Goal: Task Accomplishment & Management: Complete application form

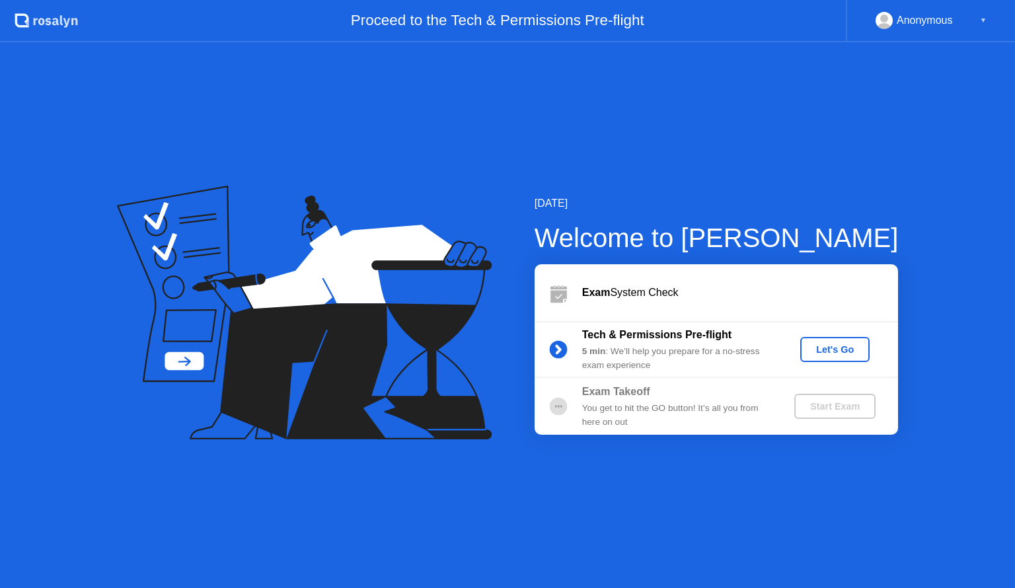
click at [720, 518] on div "[DATE] Welcome to [PERSON_NAME] Exam System Check Tech & Permissions Pre-flight…" at bounding box center [507, 315] width 1015 height 546
click at [817, 351] on div "Let's Go" at bounding box center [835, 349] width 59 height 11
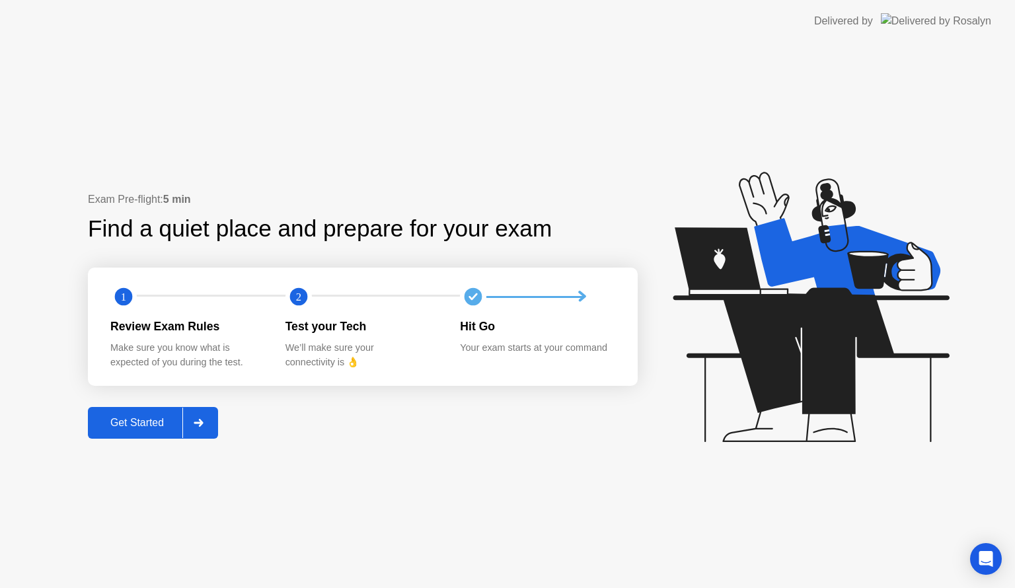
click at [153, 424] on div "Get Started" at bounding box center [137, 423] width 91 height 12
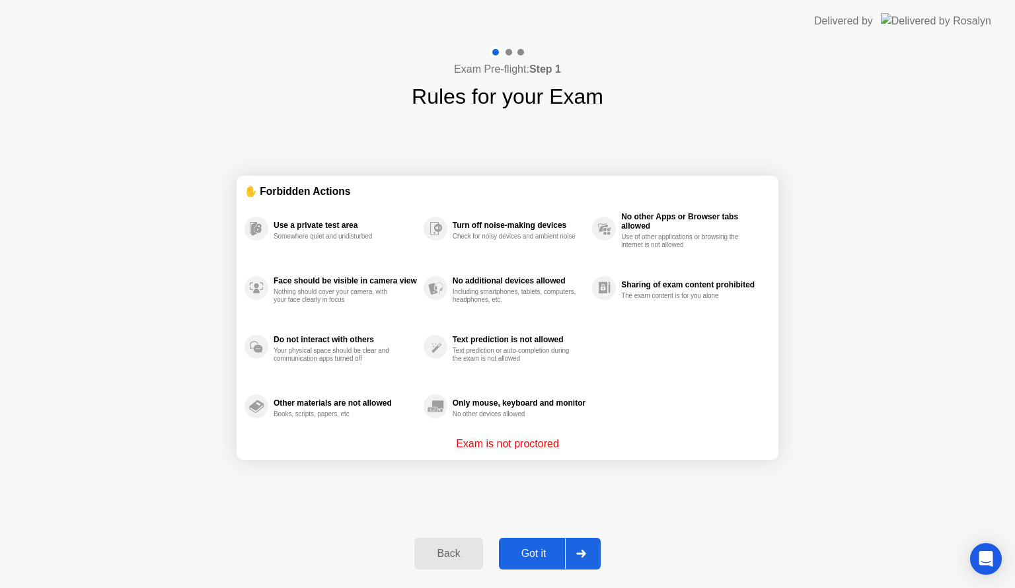
click at [517, 550] on div "Got it" at bounding box center [534, 554] width 62 height 12
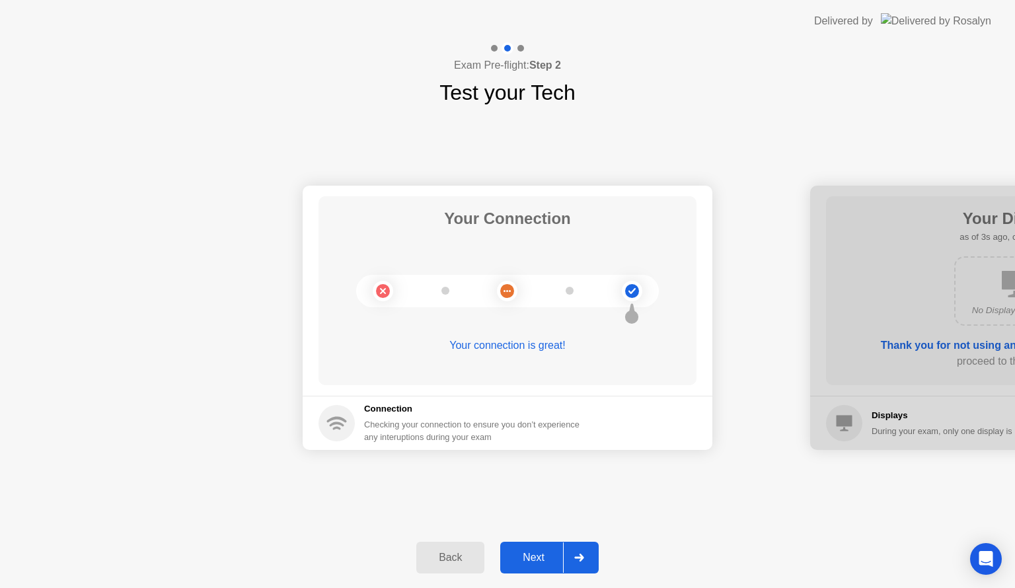
click at [542, 287] on div at bounding box center [507, 291] width 303 height 32
click at [498, 354] on div "Your connection is great!" at bounding box center [508, 356] width 378 height 37
click at [513, 346] on div "Your connection is great!" at bounding box center [508, 346] width 378 height 16
click at [525, 564] on div "Next" at bounding box center [533, 558] width 59 height 12
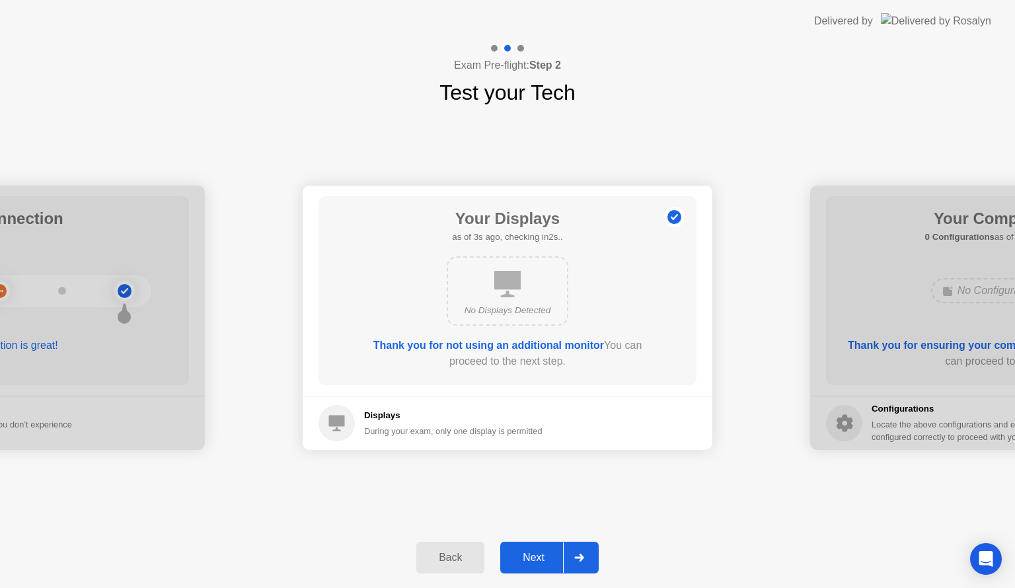
click at [525, 564] on div "Next" at bounding box center [533, 558] width 59 height 12
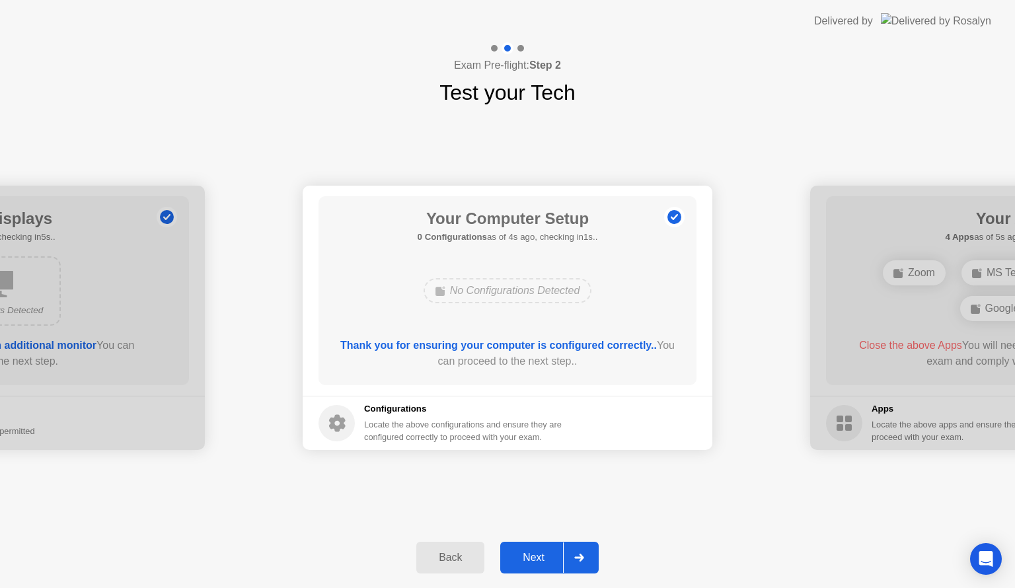
click at [454, 564] on div "Back" at bounding box center [450, 558] width 60 height 12
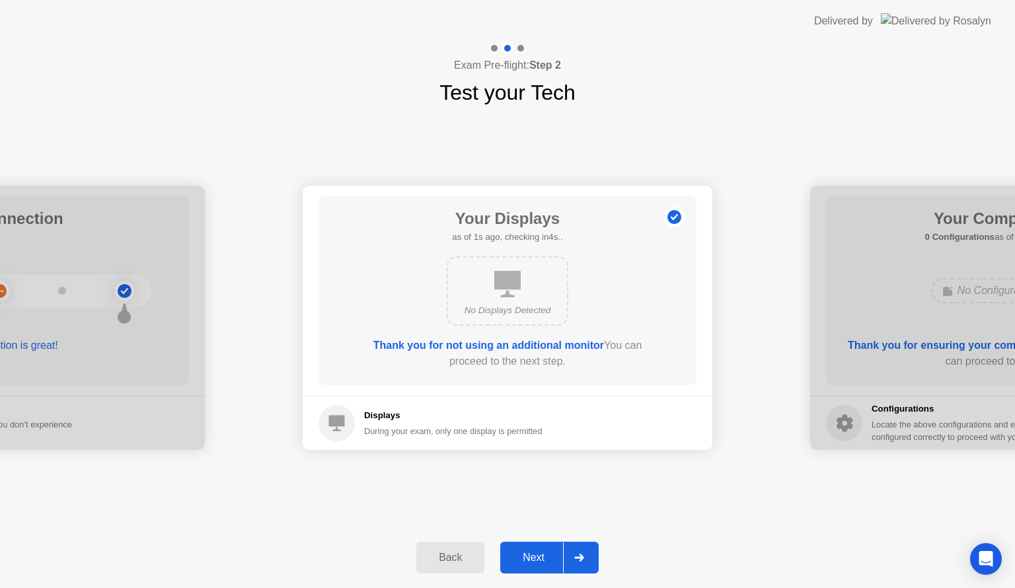
click at [517, 324] on div "No Displays Detected" at bounding box center [508, 290] width 122 height 69
click at [526, 309] on div "No Displays Detected" at bounding box center [508, 310] width 98 height 13
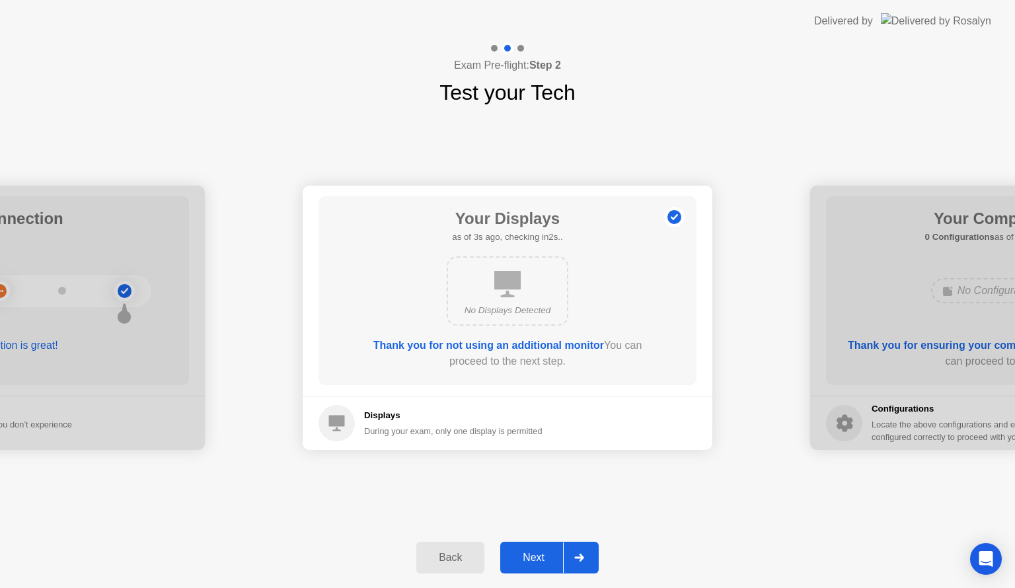
click at [526, 309] on div "No Displays Detected" at bounding box center [508, 310] width 98 height 13
click at [539, 556] on div "Next" at bounding box center [533, 558] width 59 height 12
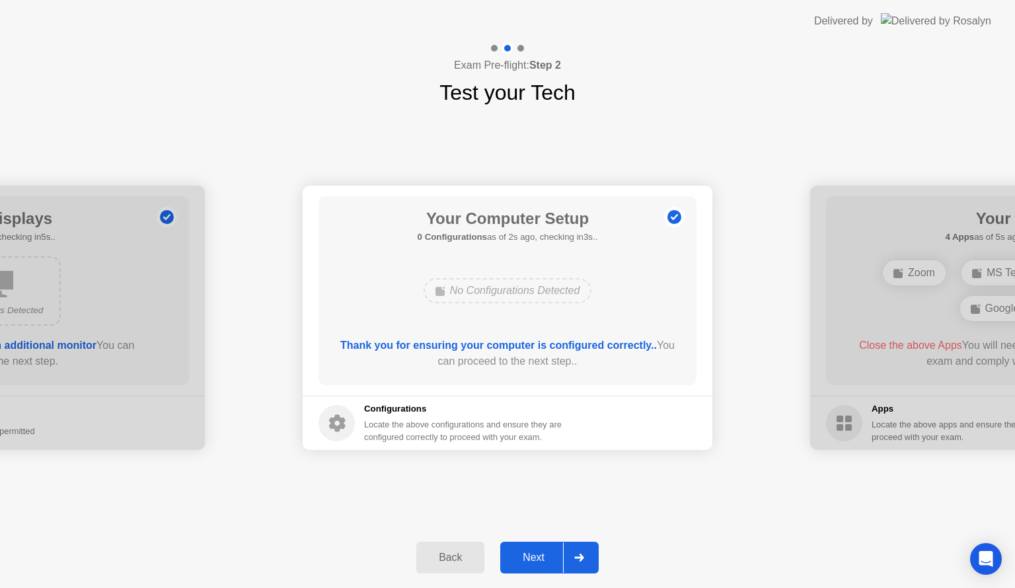
click at [539, 556] on div "Next" at bounding box center [533, 558] width 59 height 12
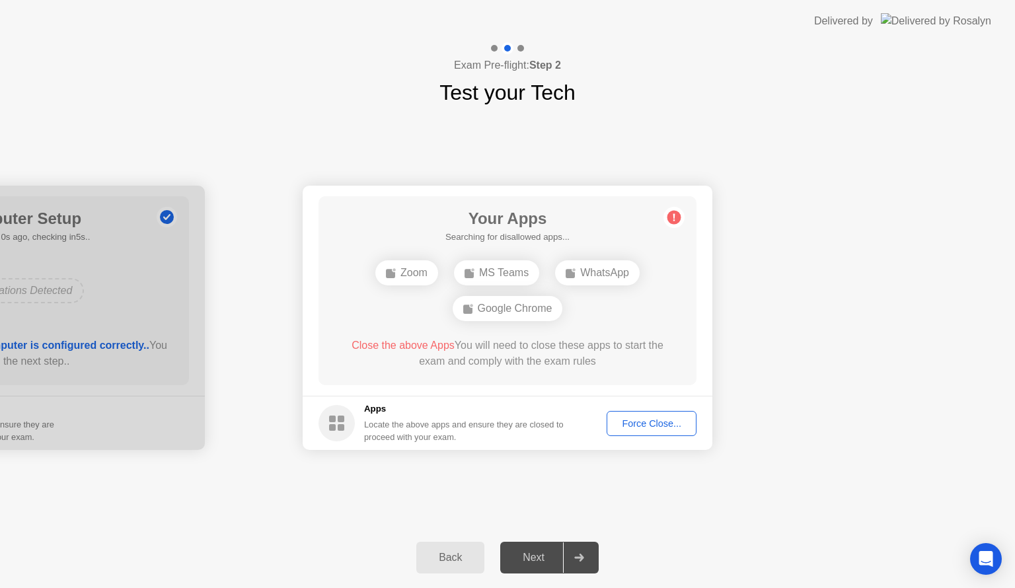
click at [629, 419] on div "Force Close..." at bounding box center [651, 423] width 81 height 11
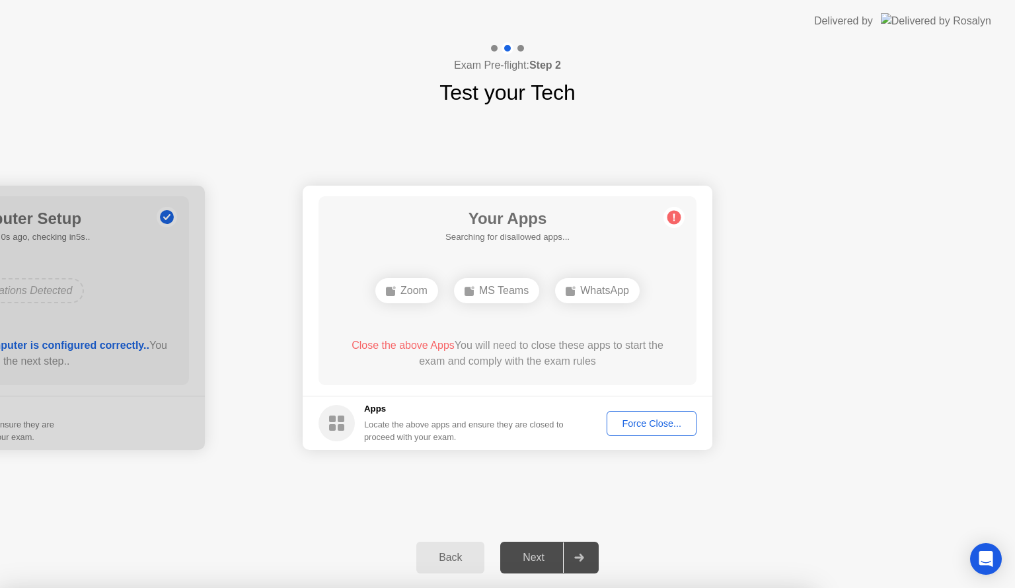
click at [669, 219] on circle at bounding box center [674, 218] width 14 height 14
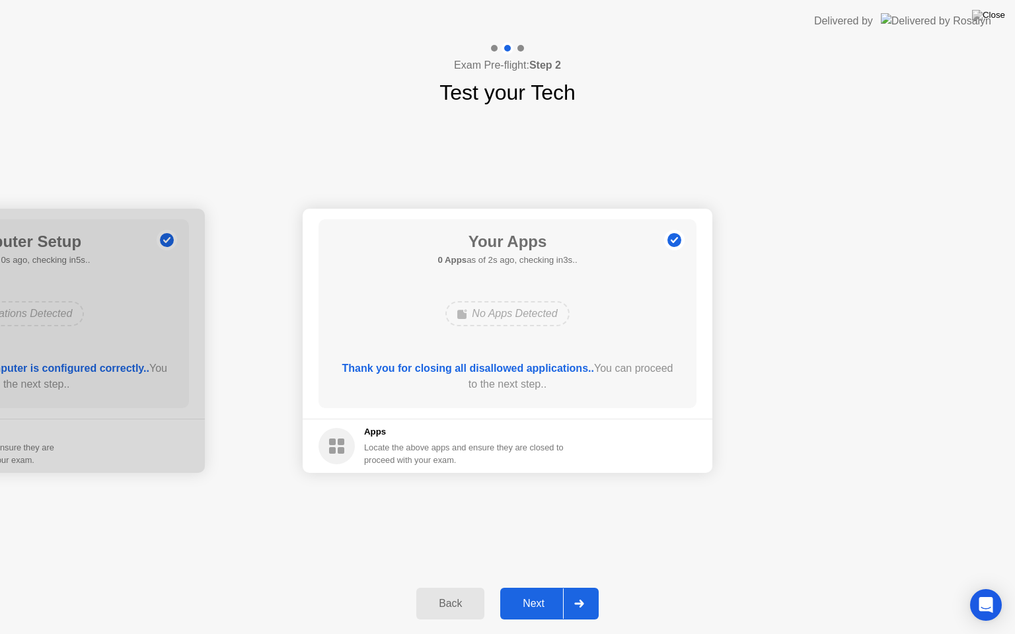
click at [534, 587] on div "Next" at bounding box center [533, 604] width 59 height 12
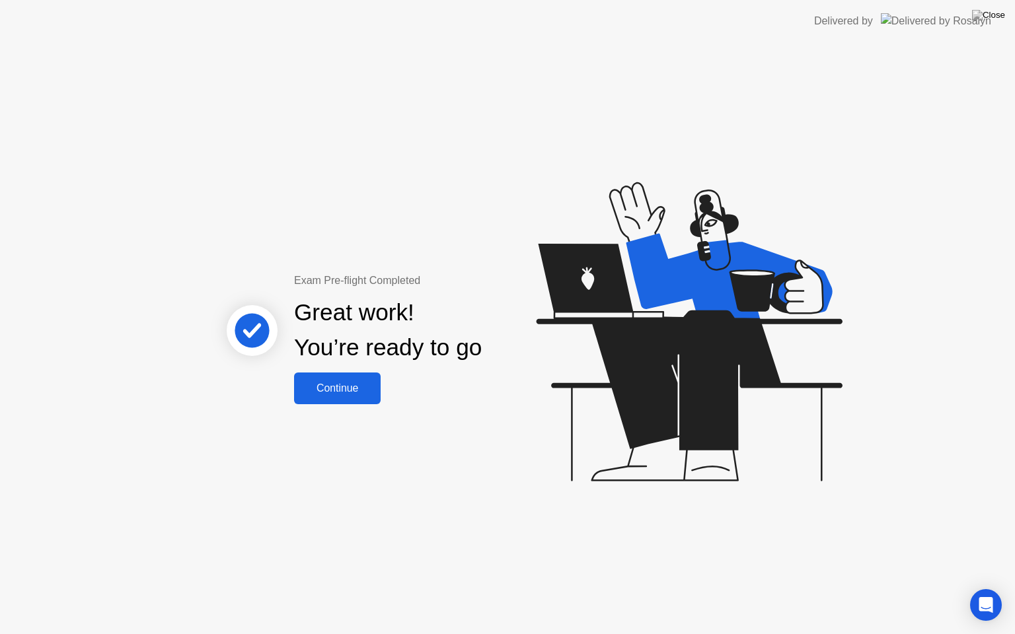
click at [342, 403] on button "Continue" at bounding box center [337, 389] width 87 height 32
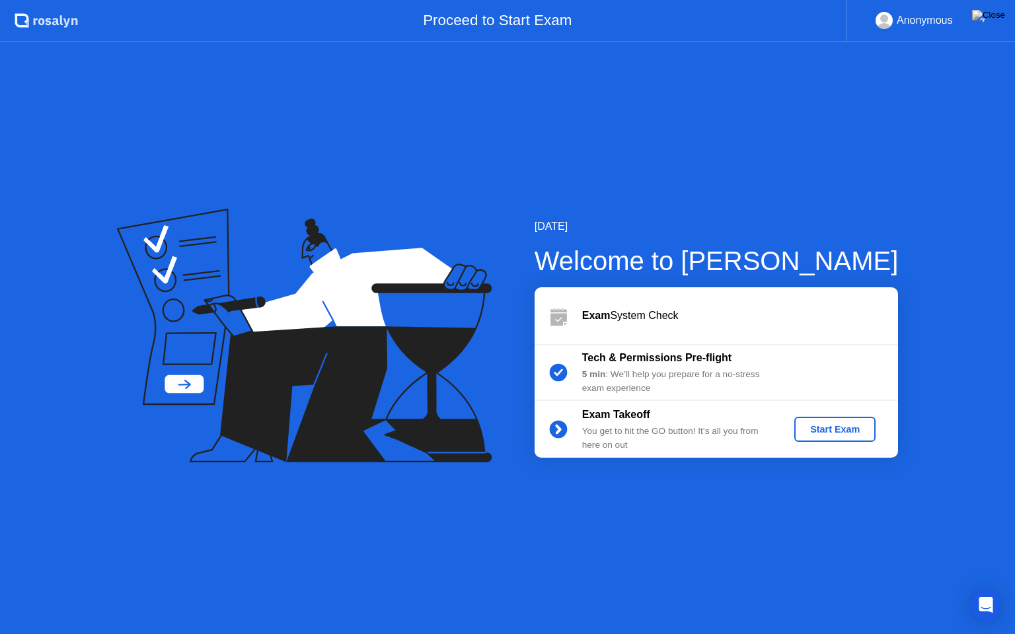
click at [833, 437] on button "Start Exam" at bounding box center [834, 429] width 81 height 25
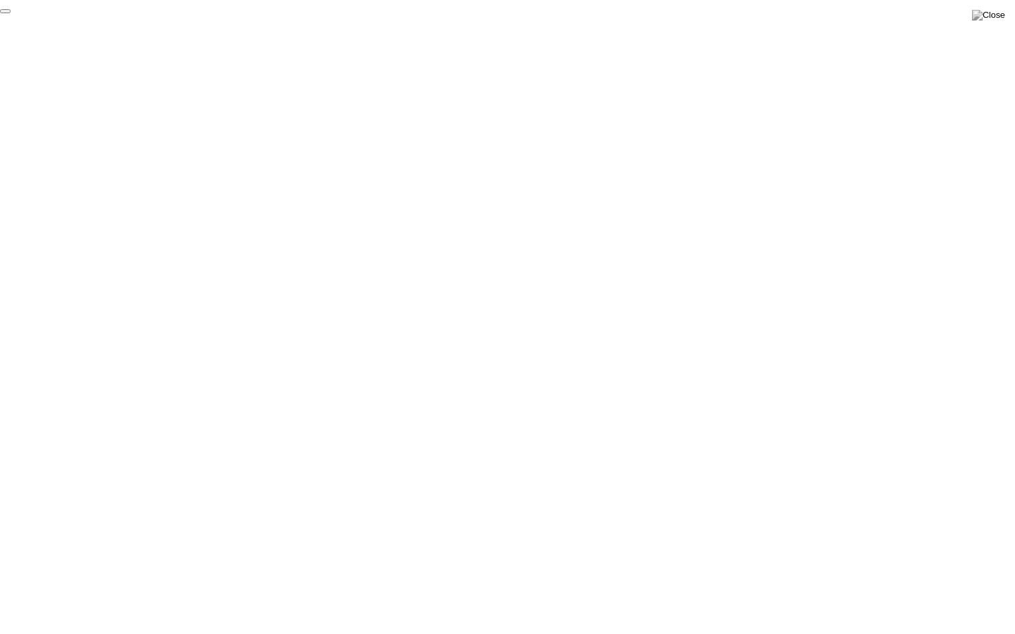
click at [11, 13] on button "End Proctoring Session" at bounding box center [5, 11] width 11 height 4
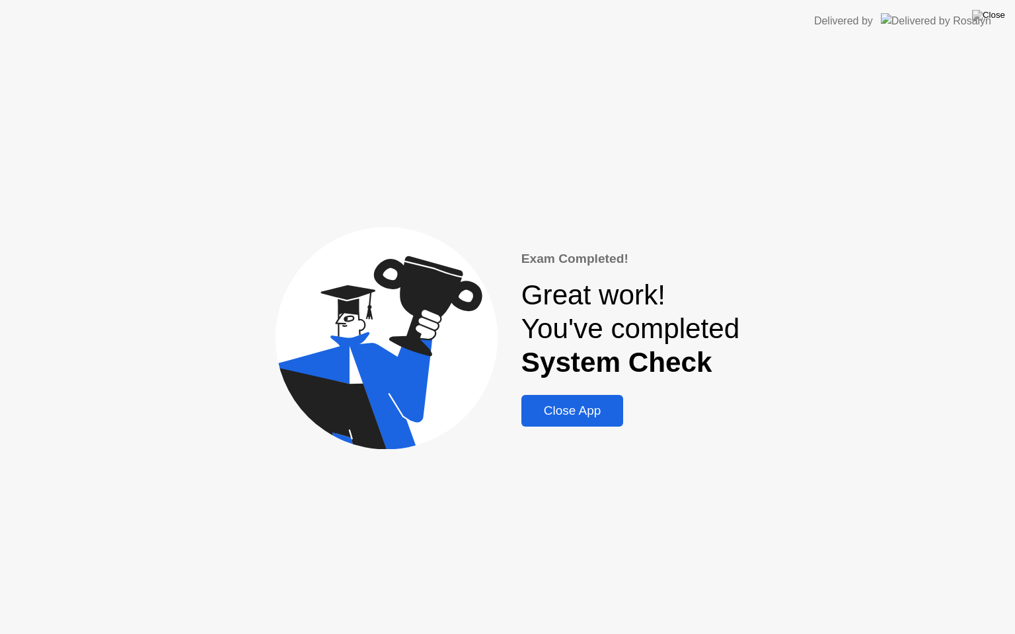
click at [600, 410] on div "Close App" at bounding box center [572, 411] width 95 height 15
